Goal: Navigation & Orientation: Find specific page/section

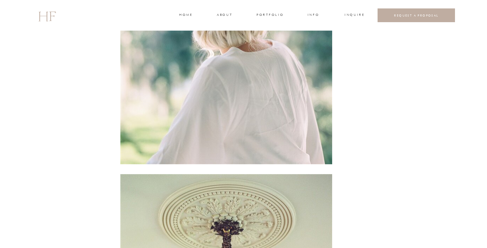
scroll to position [689, 0]
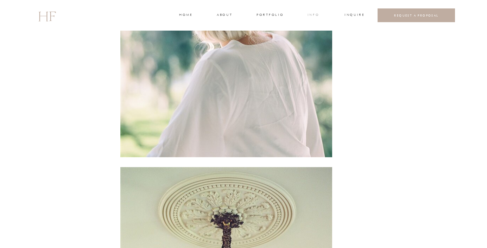
click at [319, 15] on h3 "INFO" at bounding box center [313, 15] width 13 height 6
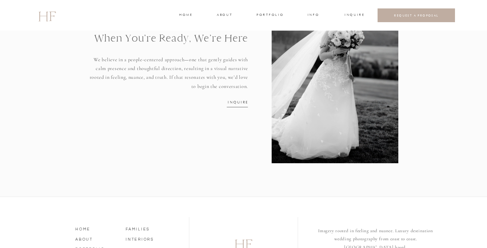
scroll to position [983, 0]
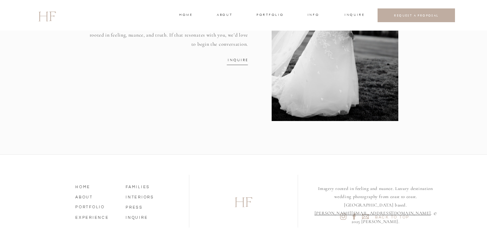
click at [260, 14] on h3 "portfolio" at bounding box center [269, 15] width 26 height 6
click at [268, 30] on h3 "WEDDINGS" at bounding box center [269, 31] width 25 height 6
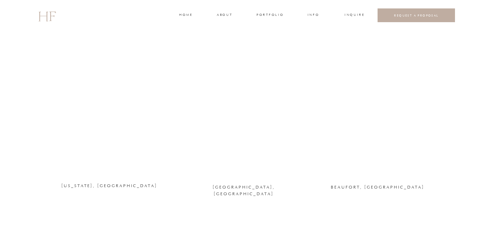
scroll to position [320, 0]
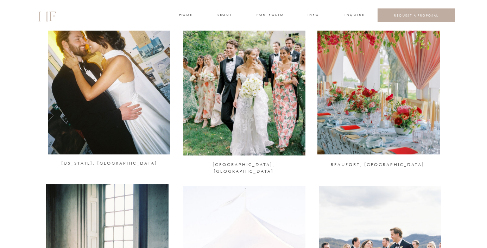
click at [419, 138] on div at bounding box center [378, 71] width 122 height 167
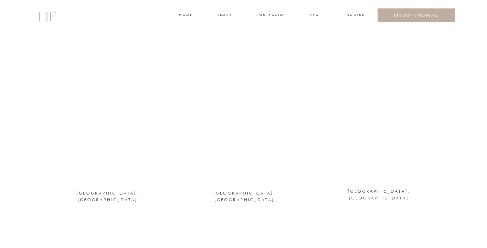
scroll to position [901, 0]
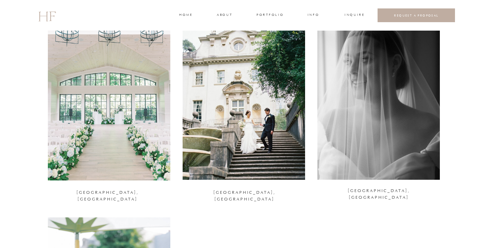
click at [116, 176] on div at bounding box center [109, 97] width 122 height 167
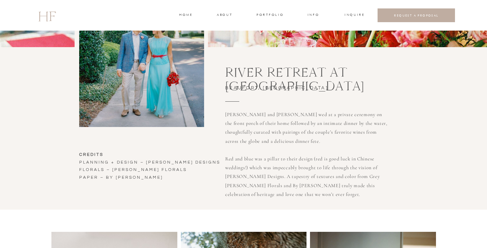
scroll to position [140, 0]
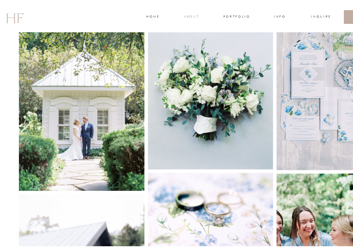
scroll to position [388, 0]
